Goal: Task Accomplishment & Management: Understand process/instructions

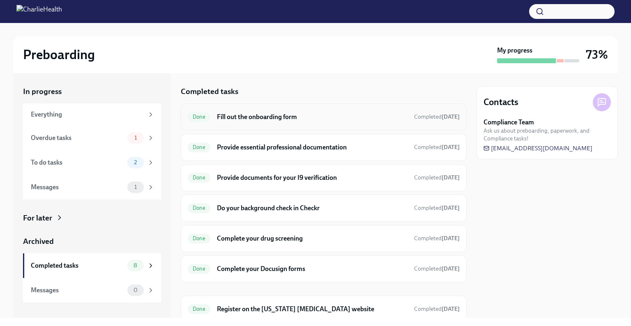
scroll to position [15, 0]
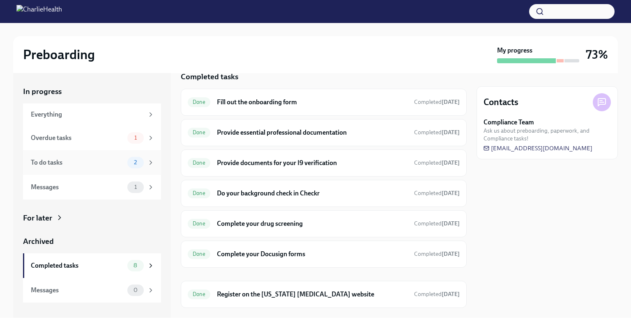
click at [108, 156] on div "To do tasks 2" at bounding box center [92, 162] width 138 height 25
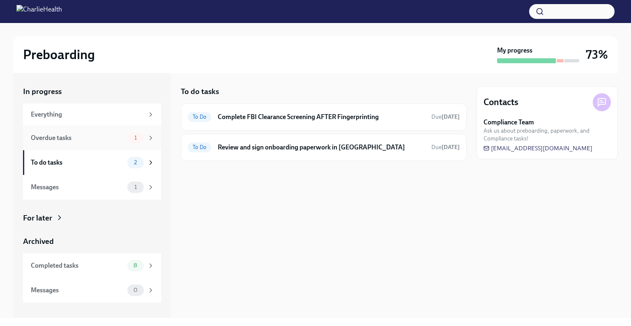
click at [105, 144] on div "Overdue tasks 1" at bounding box center [92, 138] width 138 height 25
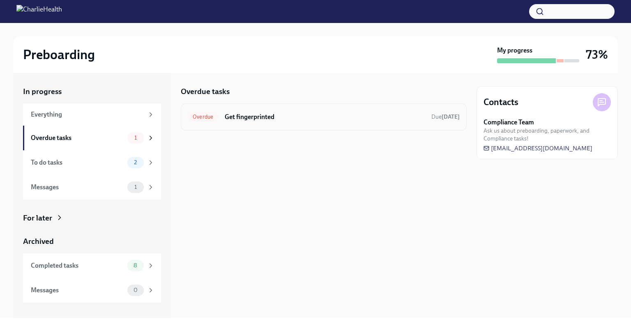
click at [262, 117] on h6 "Get fingerprinted" at bounding box center [325, 117] width 200 height 9
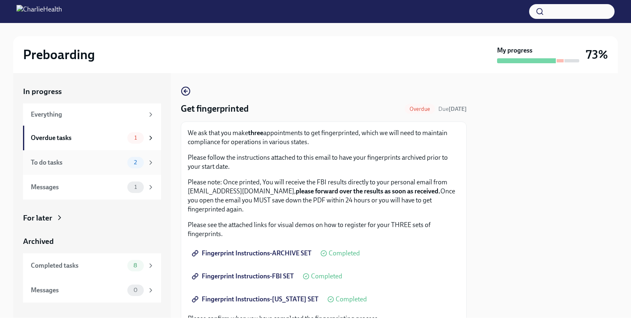
click at [103, 160] on div "To do tasks" at bounding box center [77, 162] width 93 height 9
